Goal: Find specific page/section: Find specific page/section

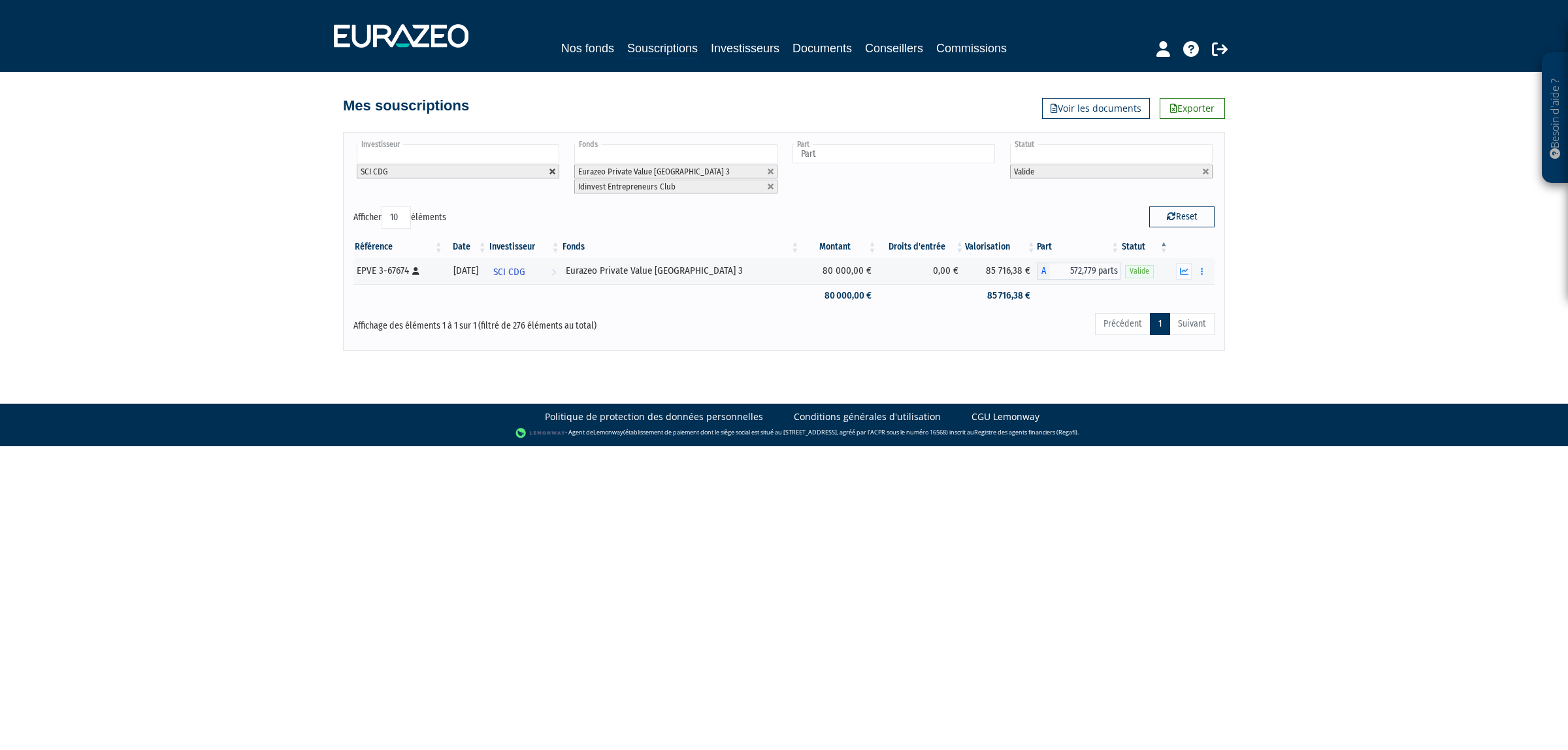
click at [553, 172] on link at bounding box center [552, 171] width 8 height 8
type input "Investisseur"
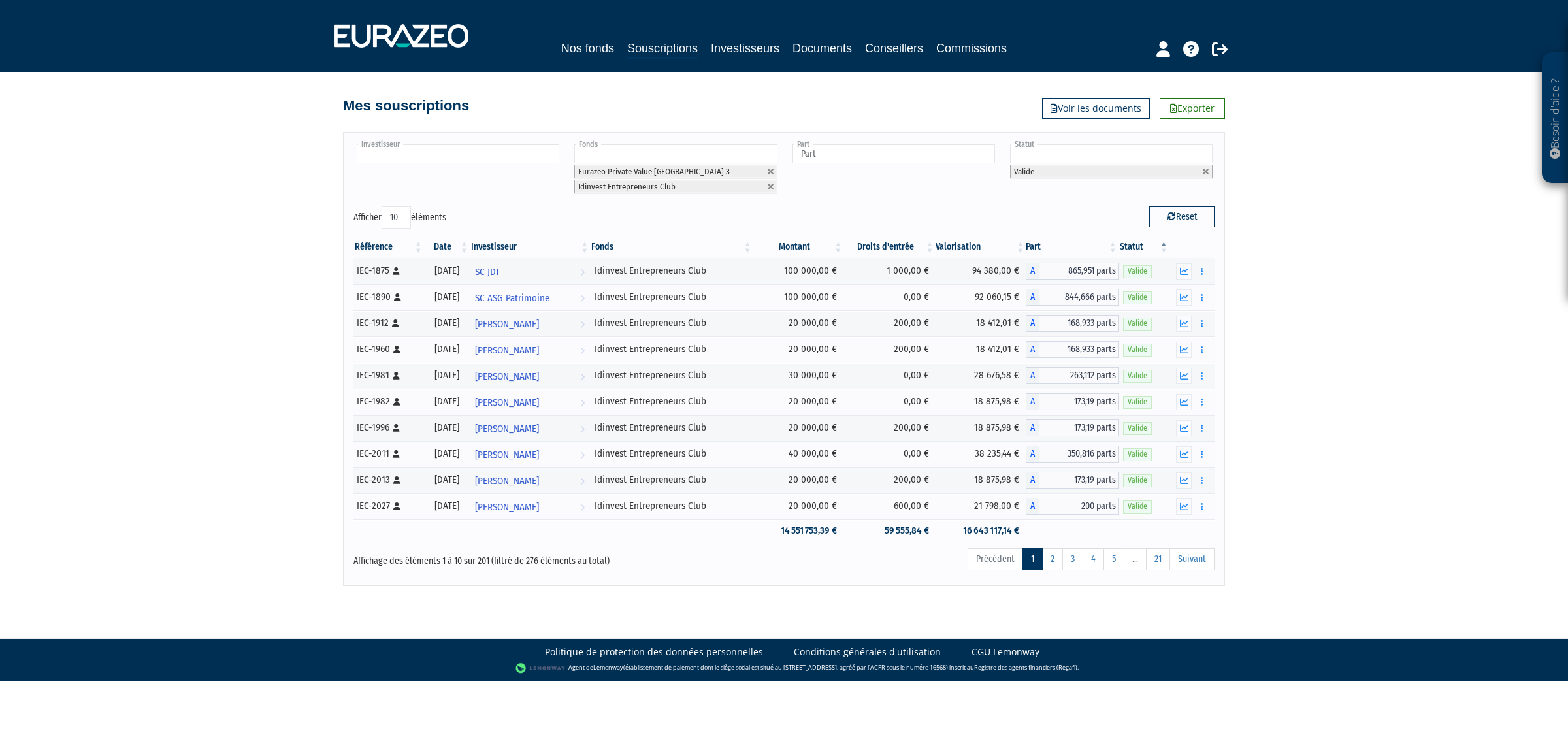
click at [547, 161] on input "text" at bounding box center [458, 154] width 202 height 19
type input "[PERSON_NAME]"
type input "lione"
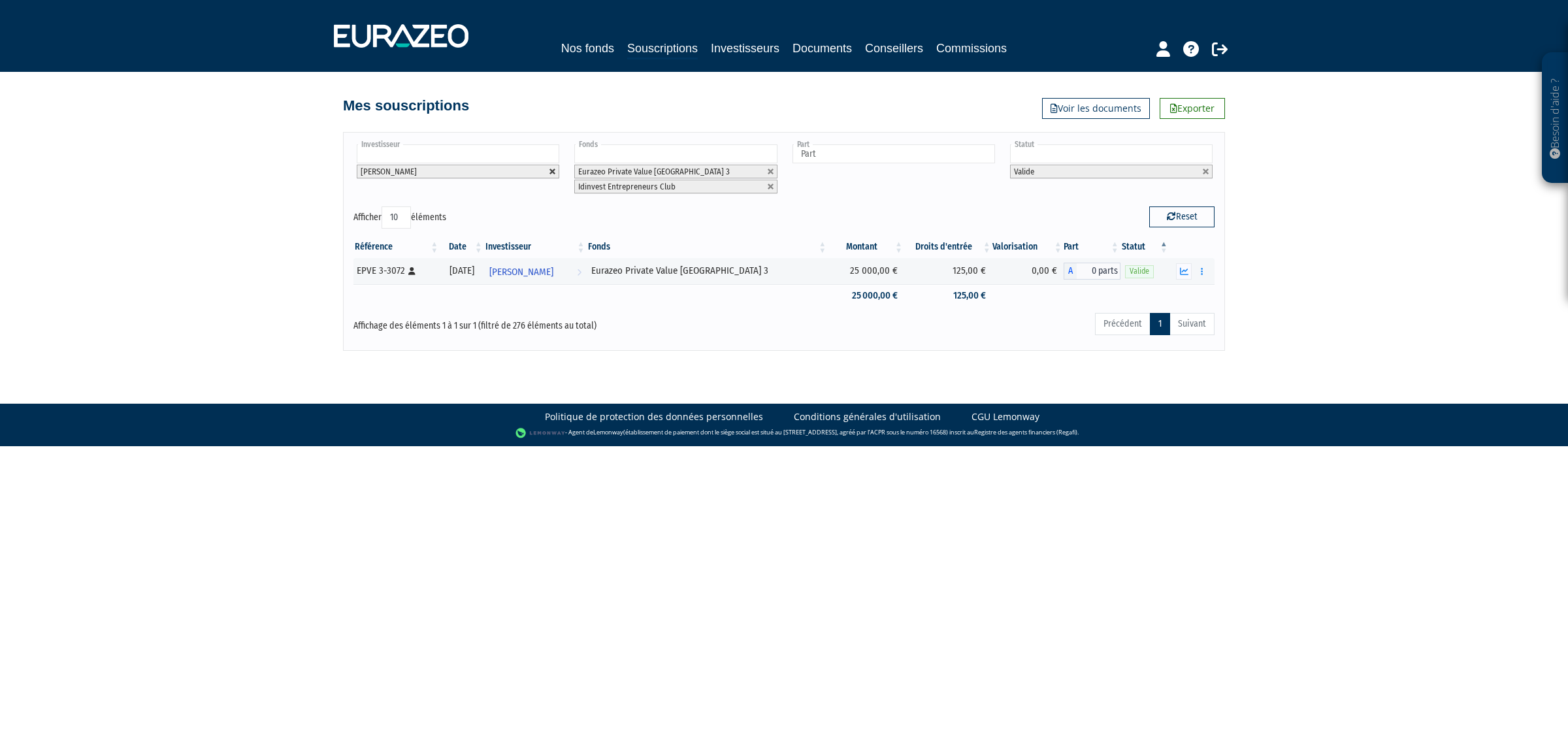
click at [553, 171] on link at bounding box center [552, 171] width 8 height 8
type input "Investisseur"
click at [541, 165] on ul "[PERSON_NAME]" at bounding box center [457, 162] width 208 height 39
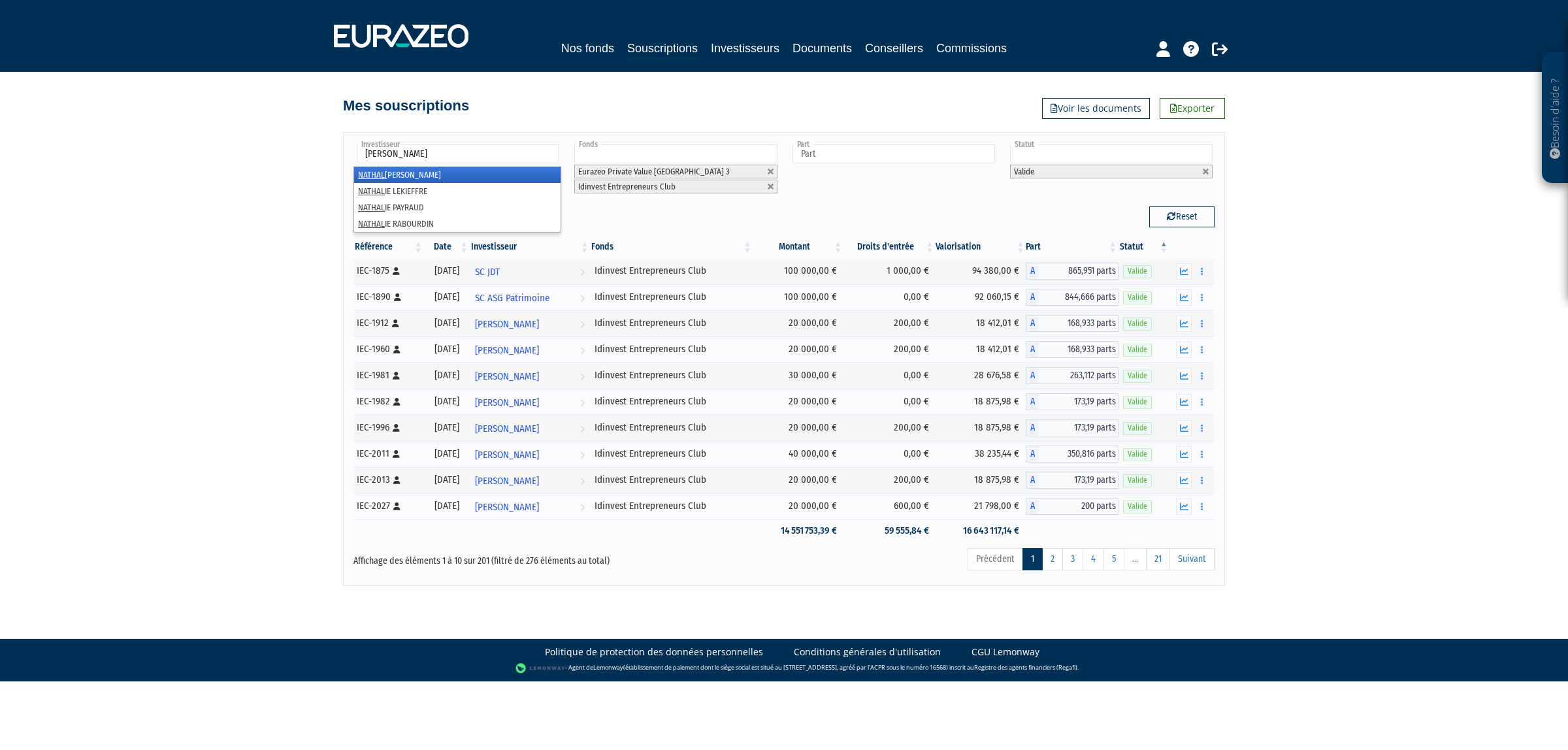
type input "[PERSON_NAME]"
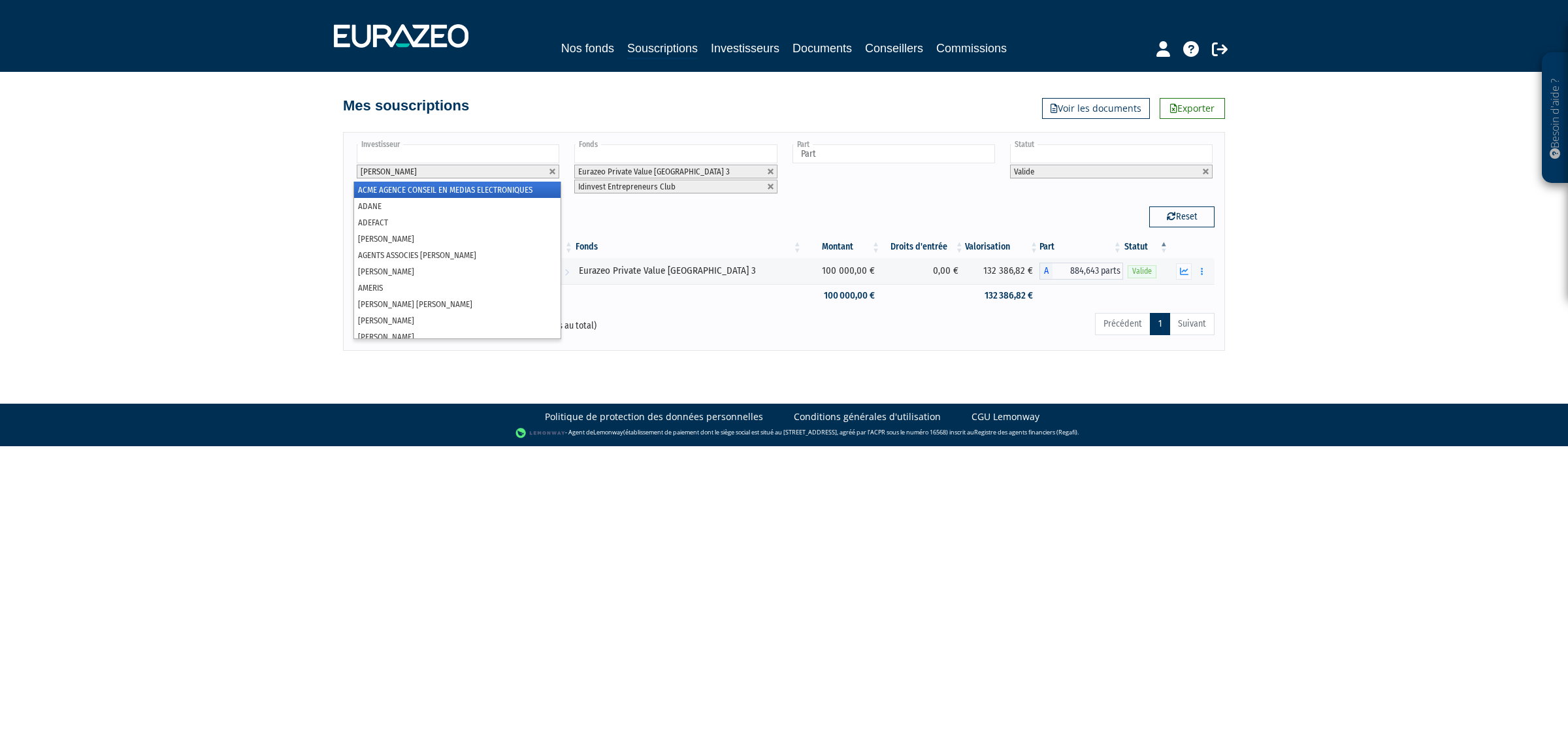
click at [546, 172] on li "[PERSON_NAME]" at bounding box center [458, 171] width 202 height 14
click at [546, 173] on li "[PERSON_NAME]" at bounding box center [458, 171] width 202 height 14
click at [547, 175] on li "[PERSON_NAME]" at bounding box center [458, 171] width 202 height 14
click at [549, 174] on link at bounding box center [552, 171] width 8 height 8
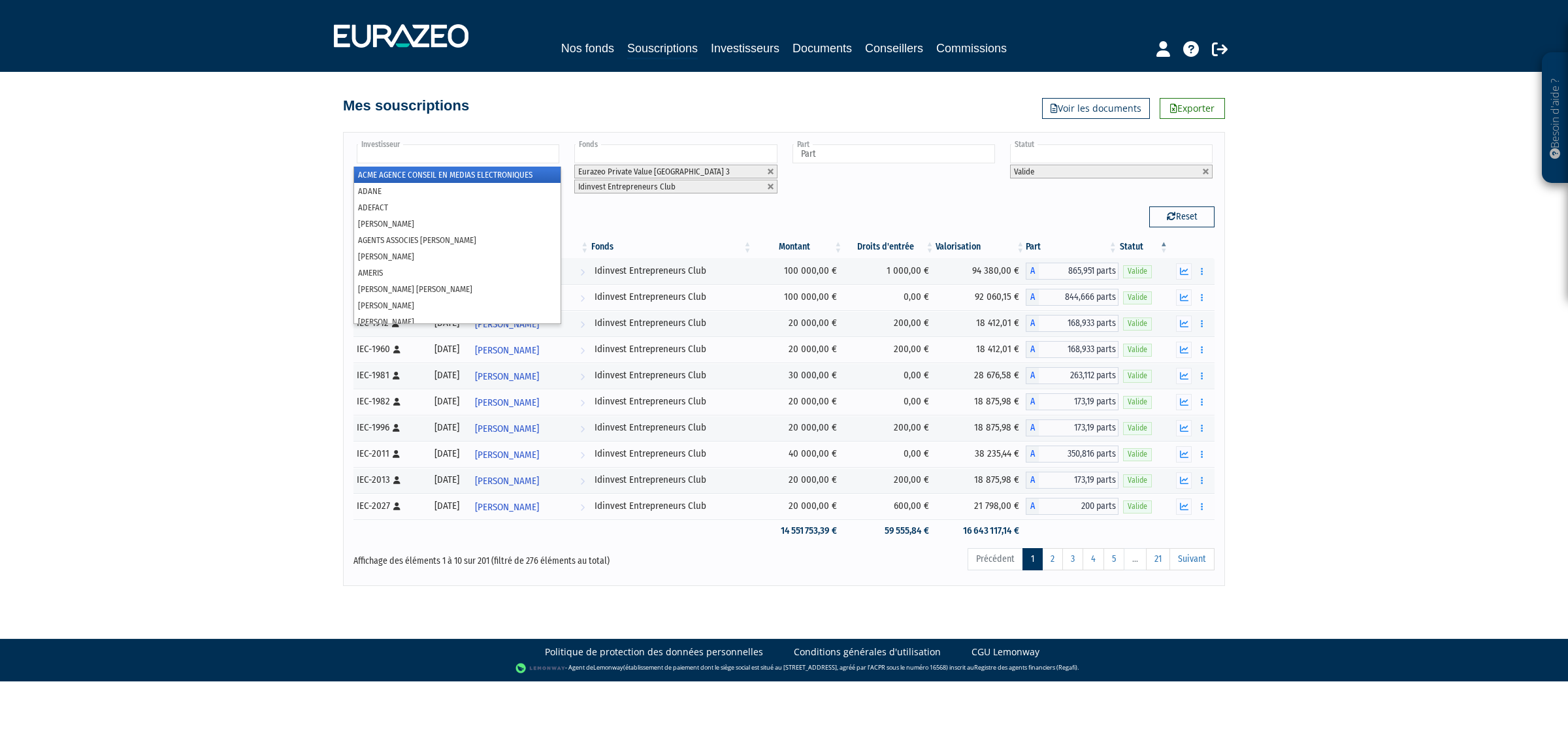
click at [536, 171] on li "ACME AGENCE CONSEIL EN MEDIAS ELECTRONIQUES" at bounding box center [457, 174] width 207 height 16
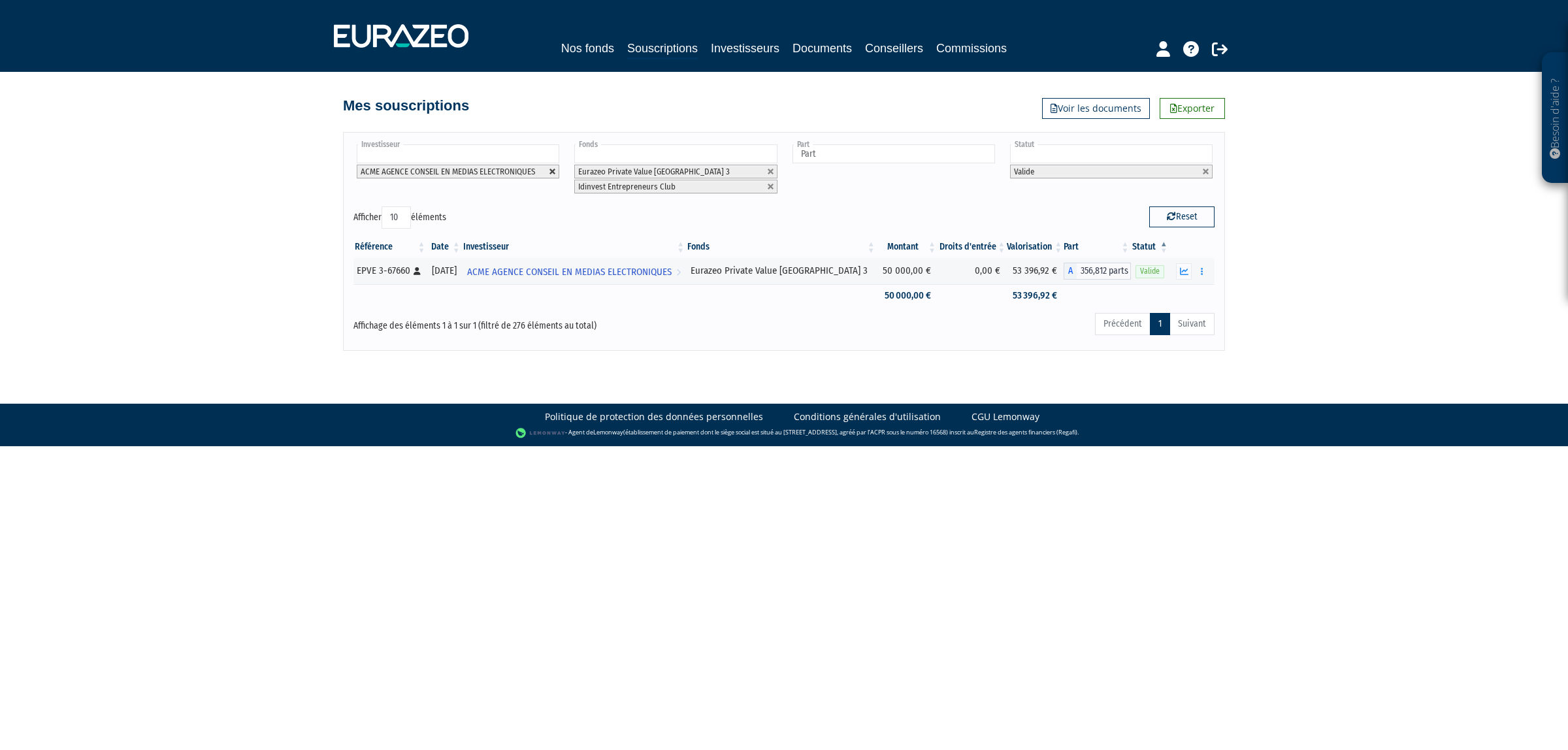
click at [556, 168] on link at bounding box center [552, 171] width 8 height 8
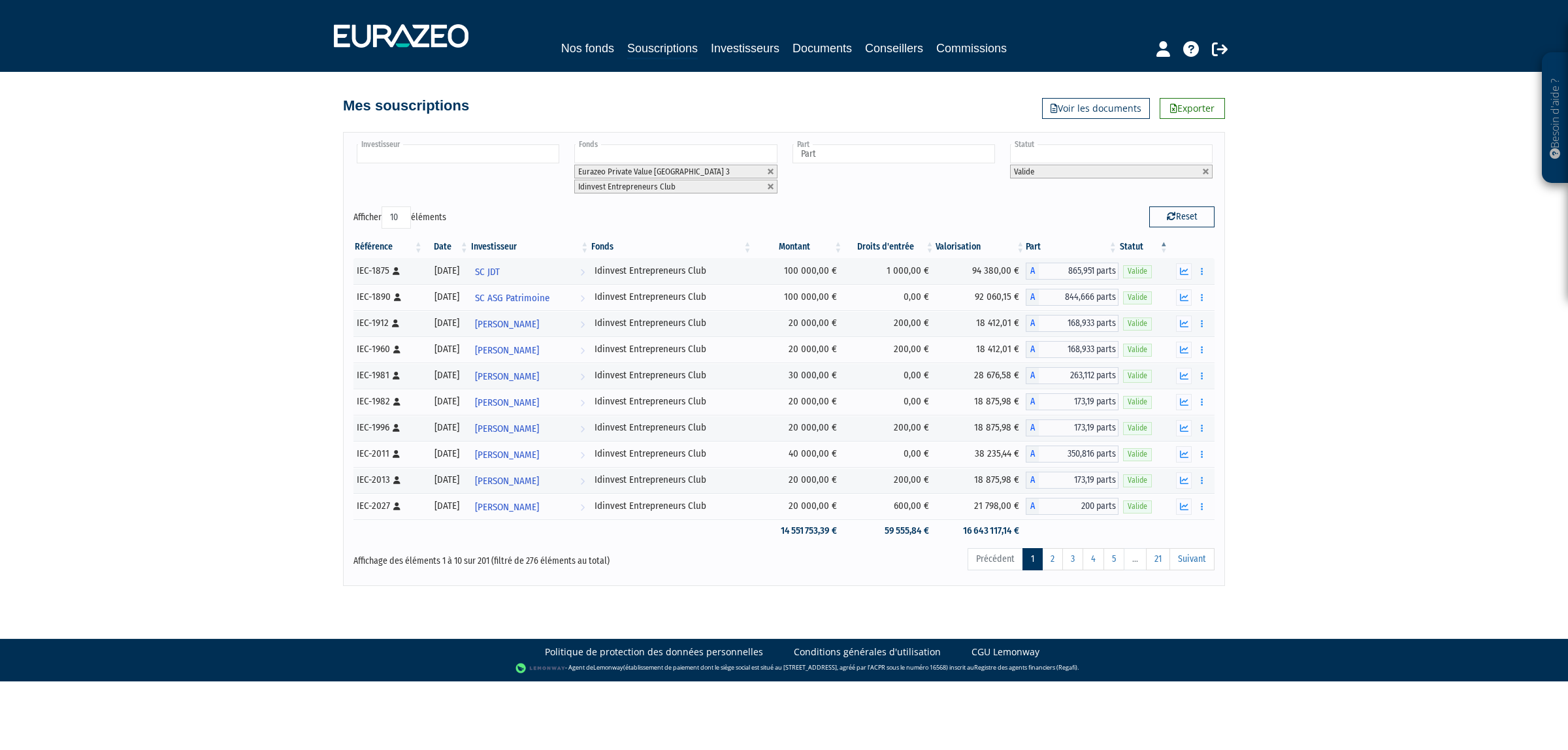
click at [537, 163] on li at bounding box center [458, 154] width 202 height 20
type input "nathal"
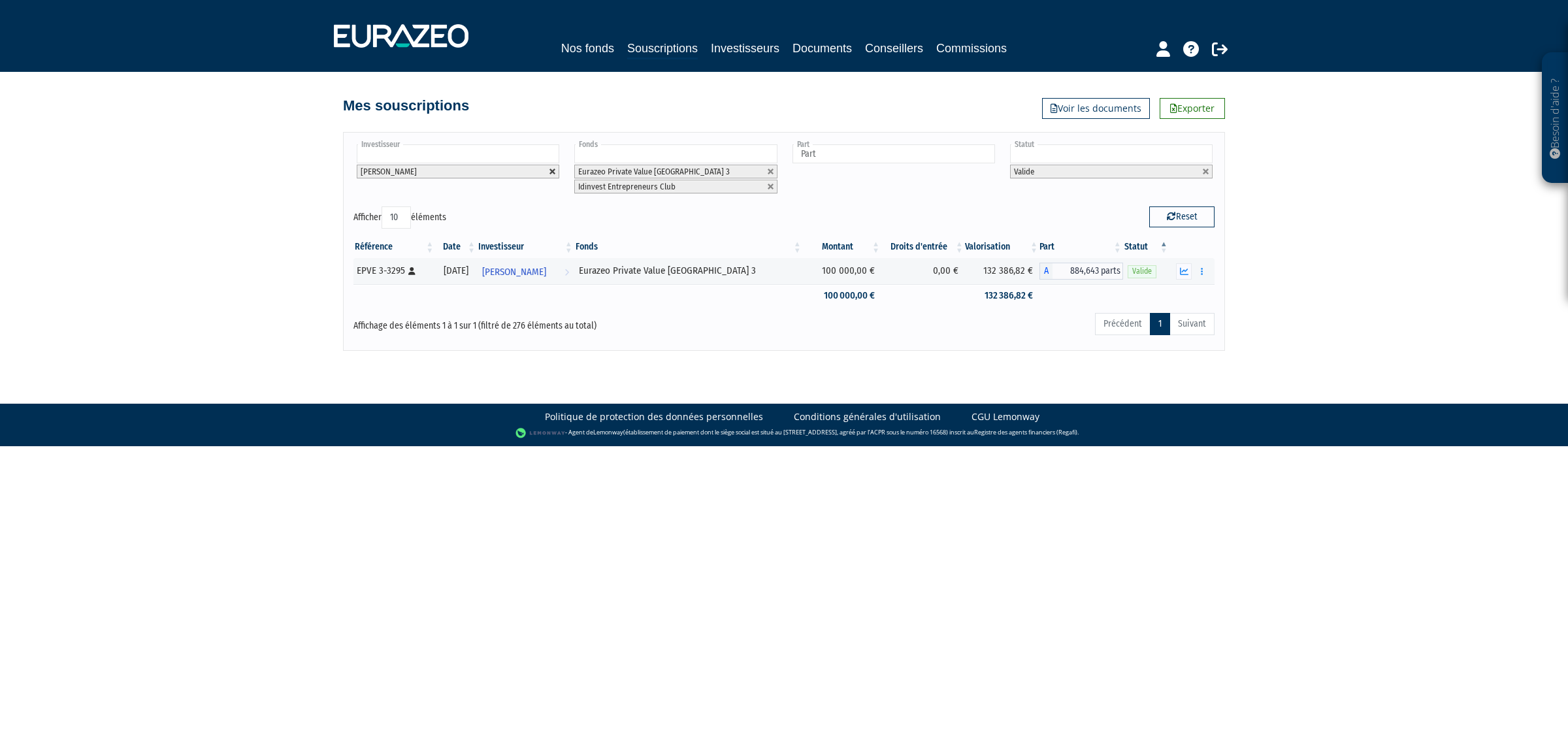
click at [554, 174] on link at bounding box center [552, 171] width 8 height 8
type input "Investisseur"
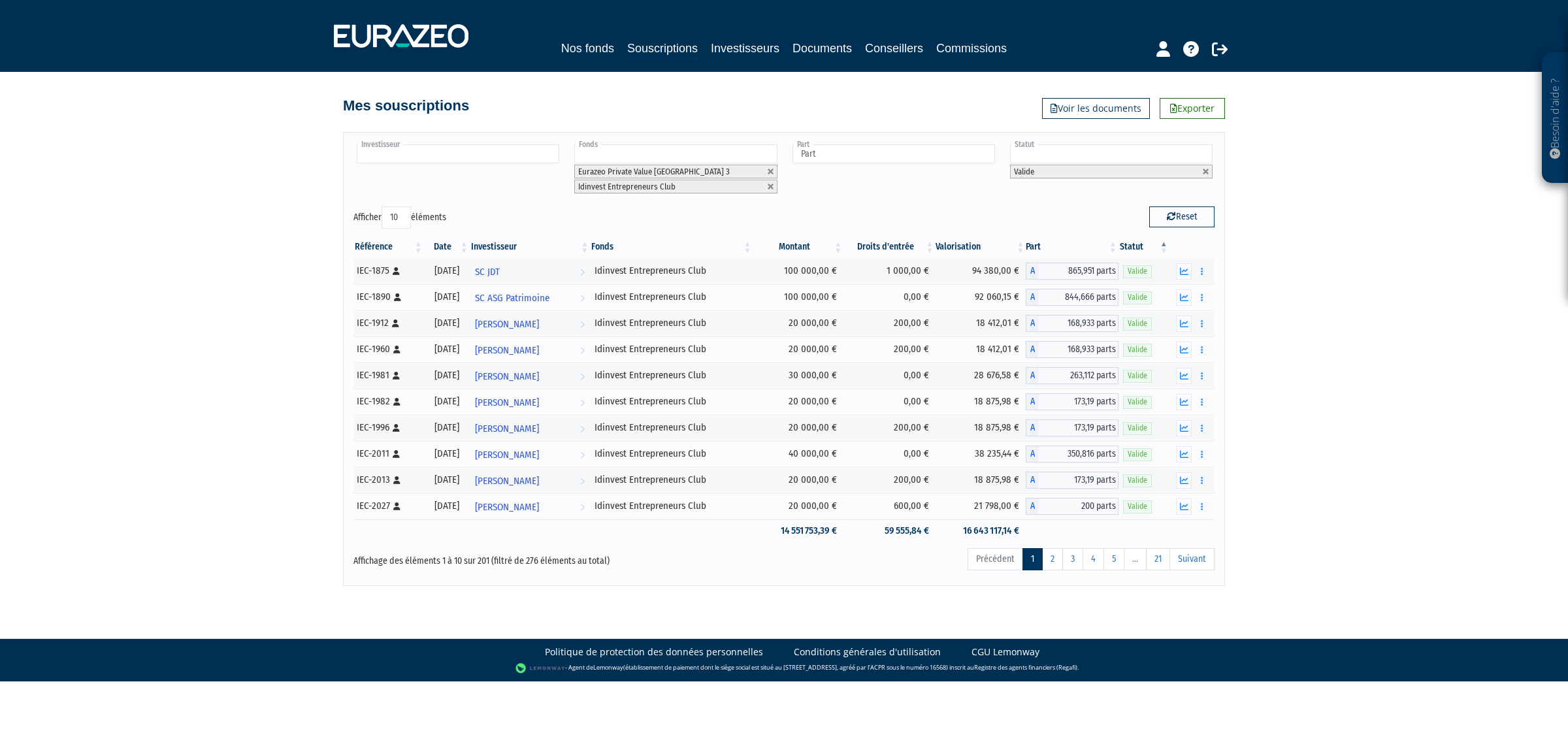
click at [531, 155] on input "text" at bounding box center [458, 154] width 202 height 19
type input "franc"
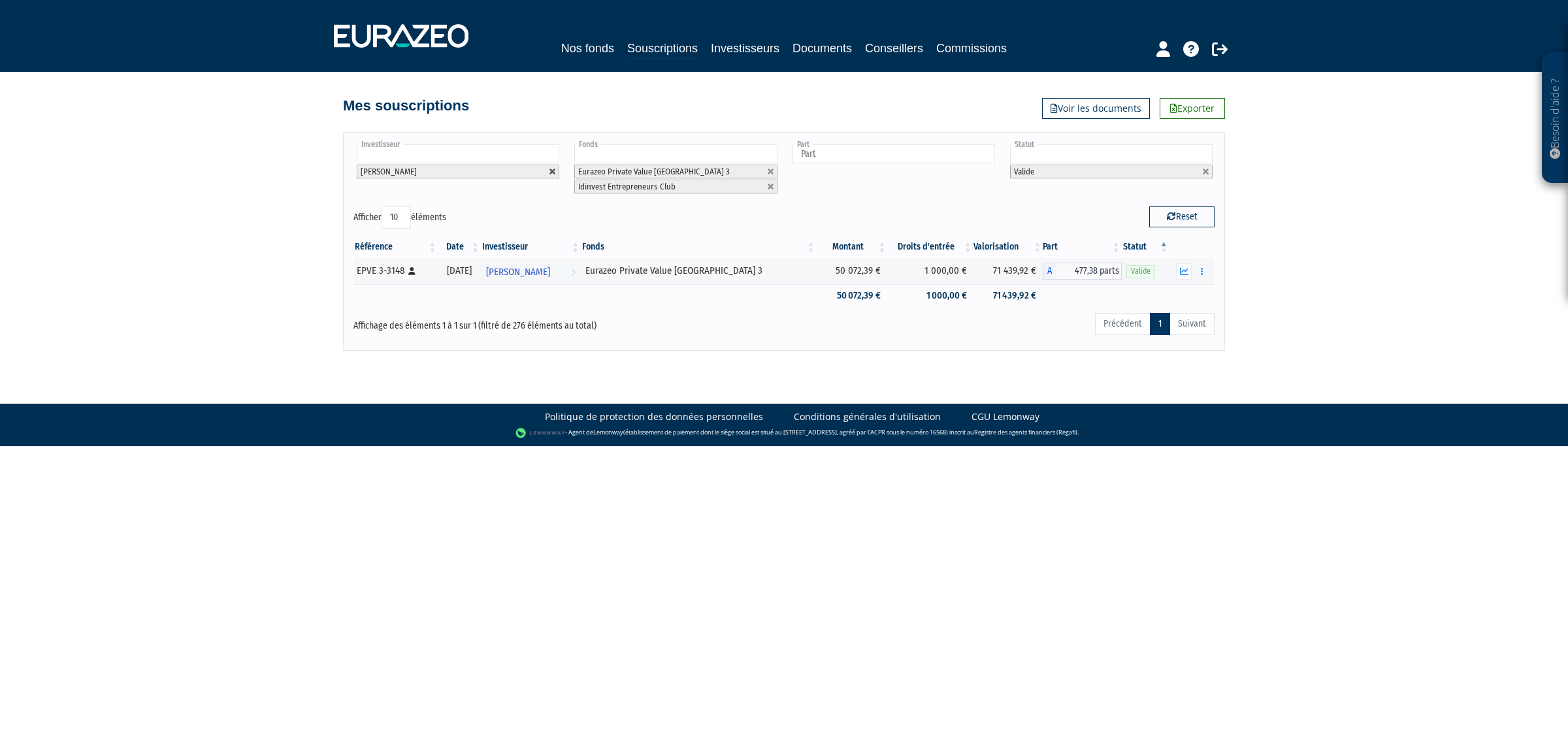
click at [549, 173] on link at bounding box center [552, 171] width 8 height 8
type input "Investisseur"
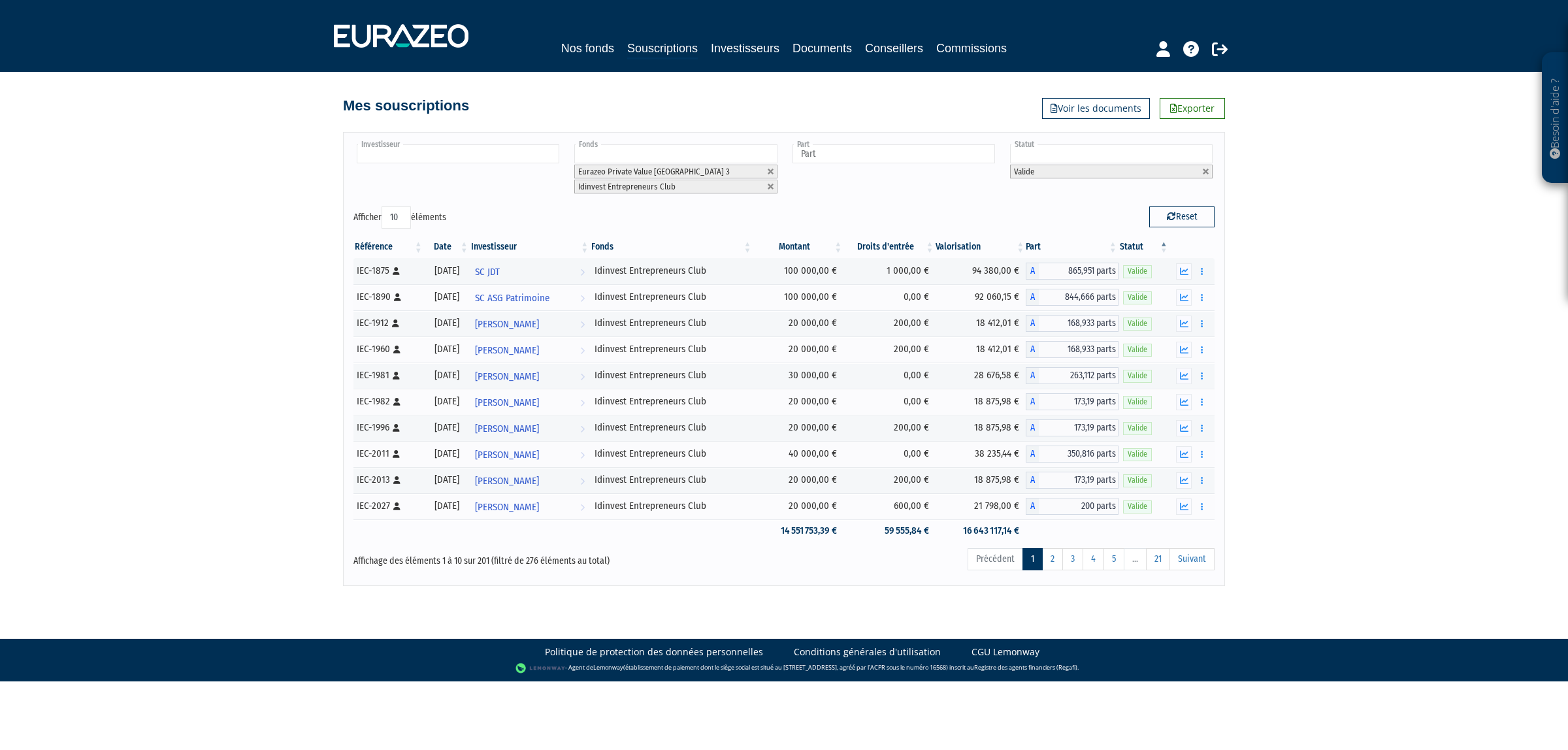
click at [501, 148] on input "text" at bounding box center [458, 154] width 202 height 19
type input "perr"
